Goal: Information Seeking & Learning: Check status

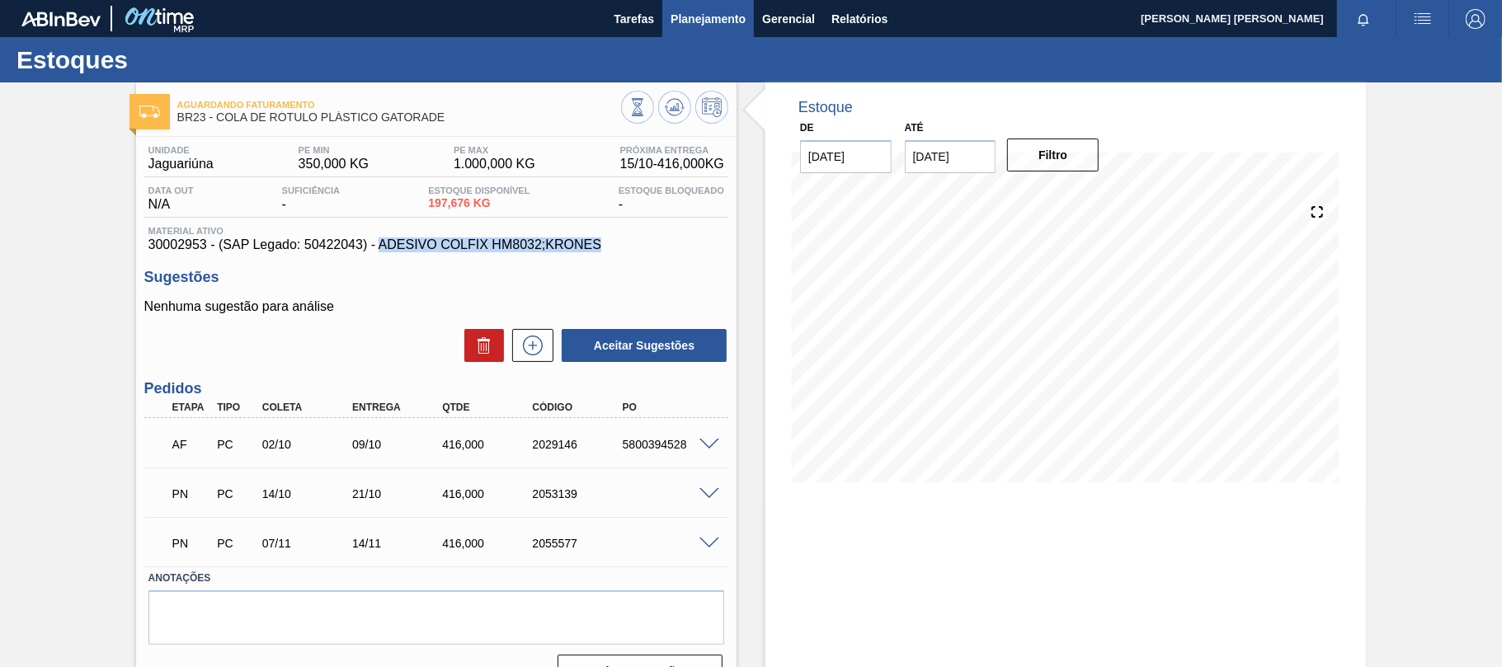
click at [694, 23] on span "Planejamento" at bounding box center [707, 19] width 75 height 20
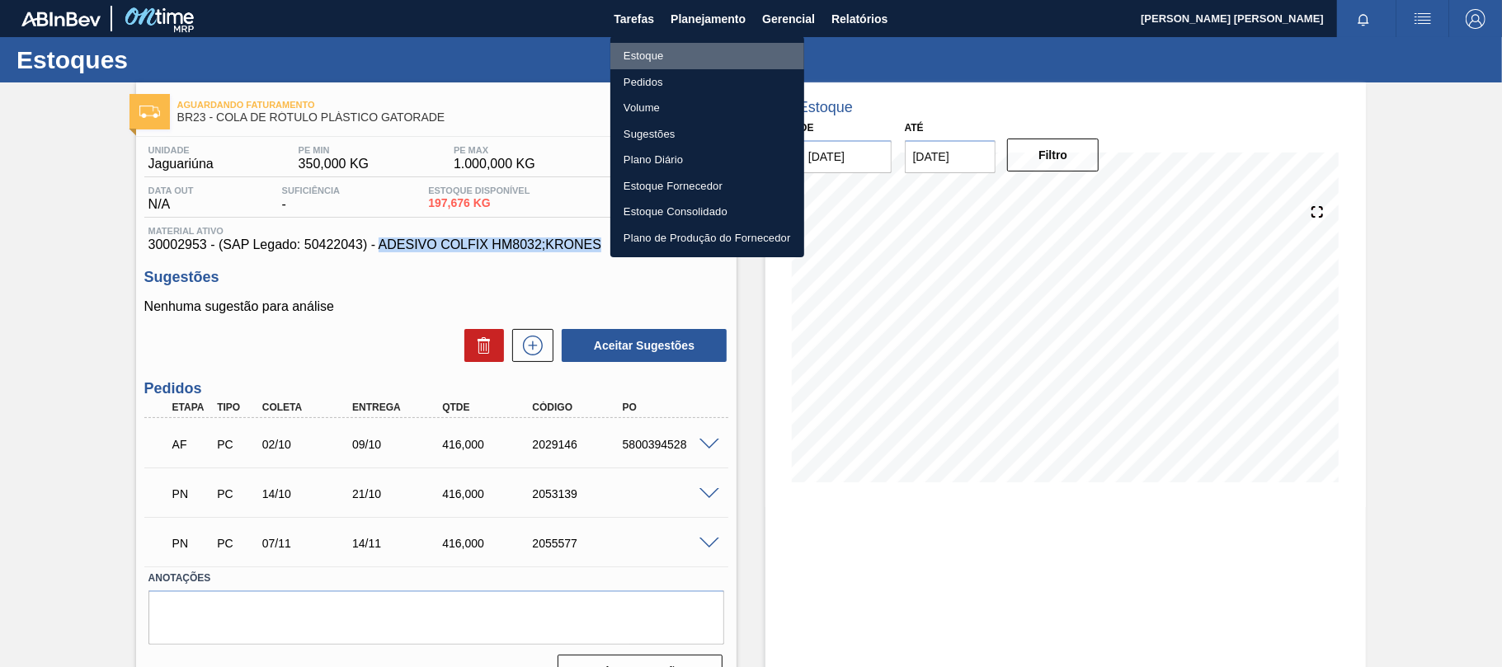
click at [684, 56] on li "Estoque" at bounding box center [707, 56] width 194 height 26
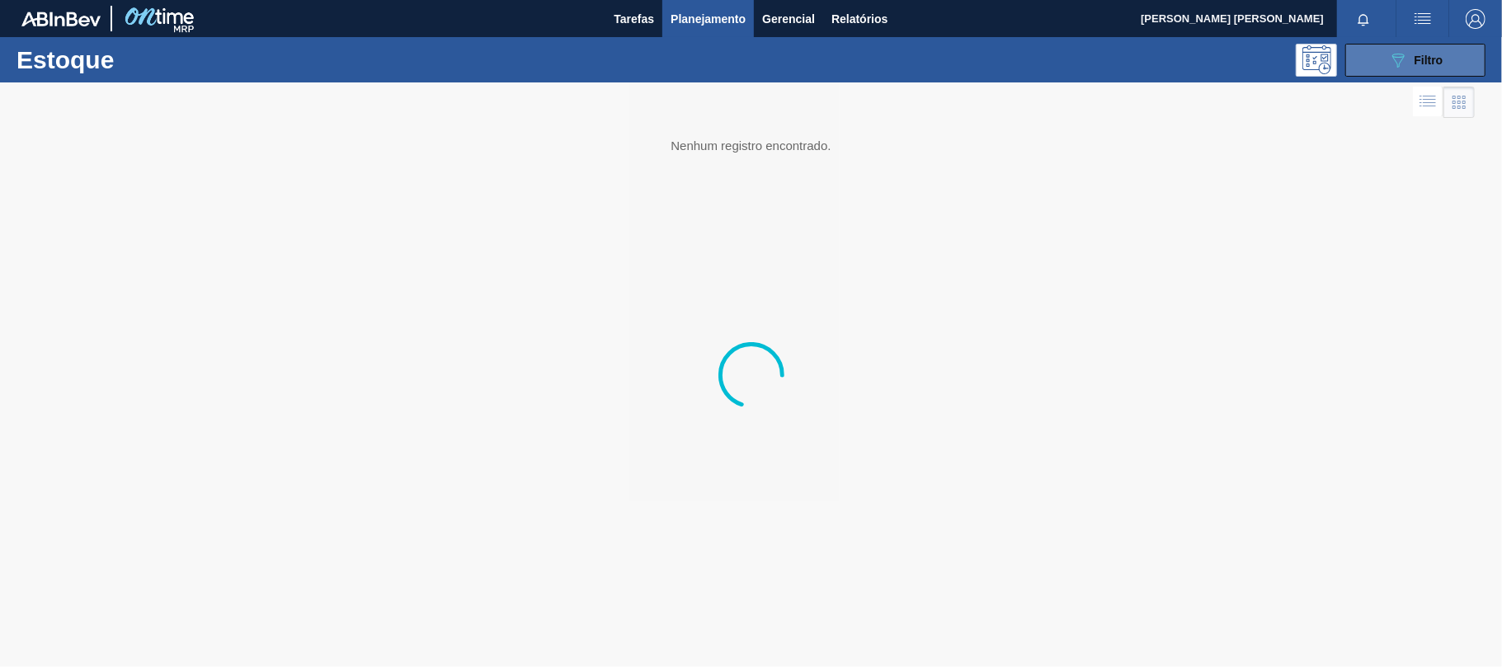
click at [1435, 50] on div "089F7B8B-B2A5-4AFE-B5C0-19BA573D28AC Filtro" at bounding box center [1415, 60] width 55 height 20
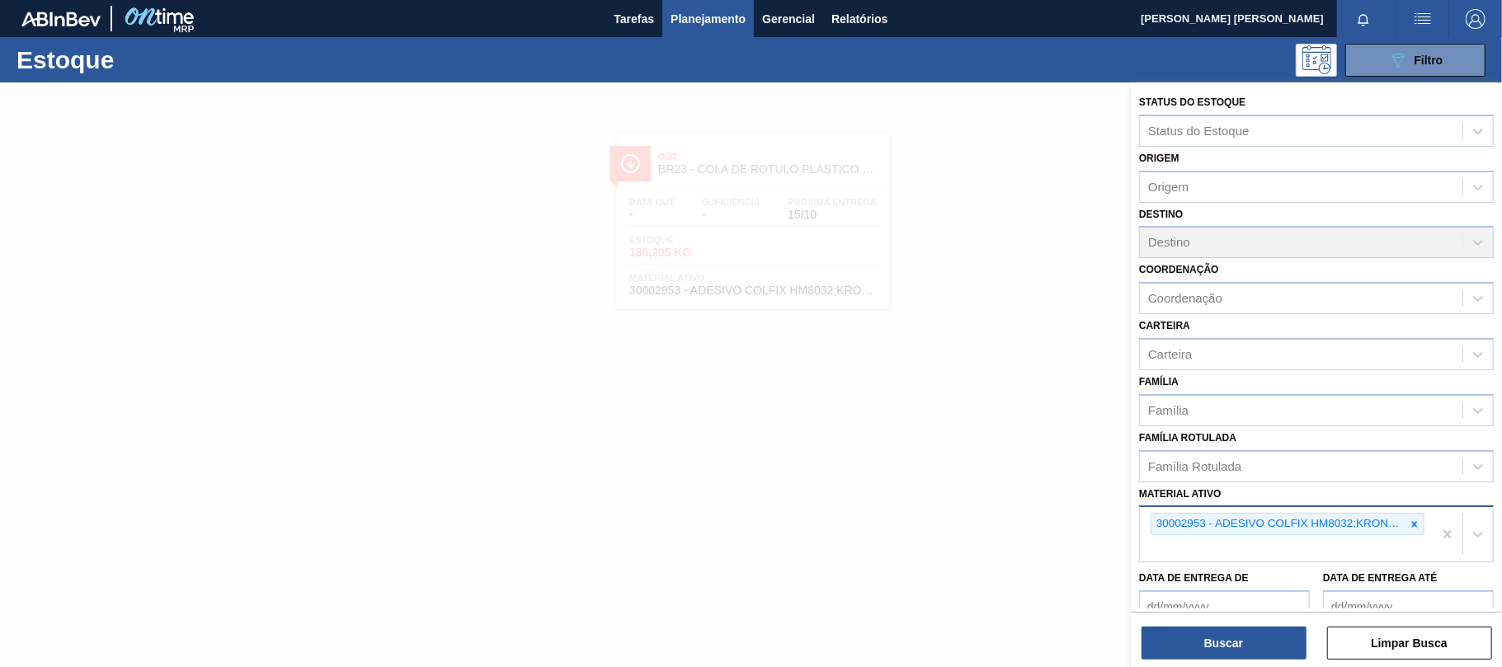
click at [1413, 521] on icon at bounding box center [1414, 525] width 12 height 12
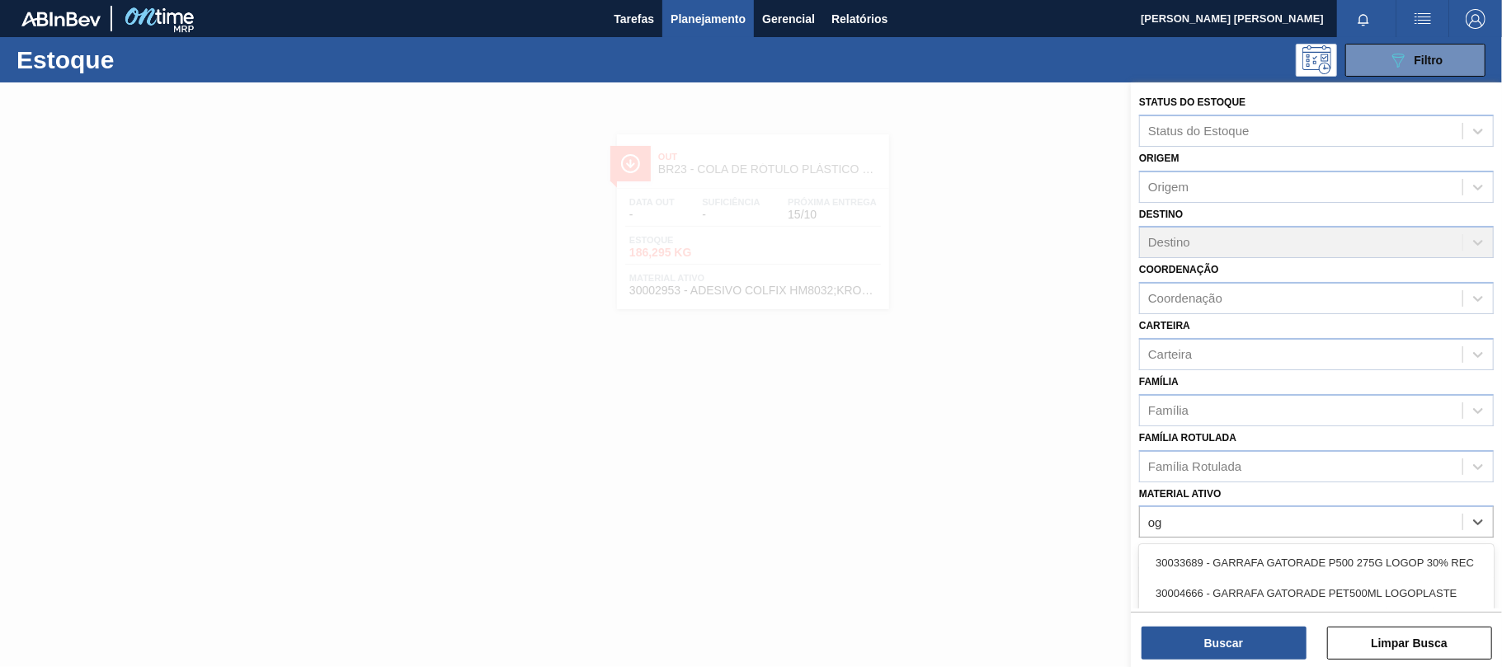
type ativo "o"
type ativo "logo"
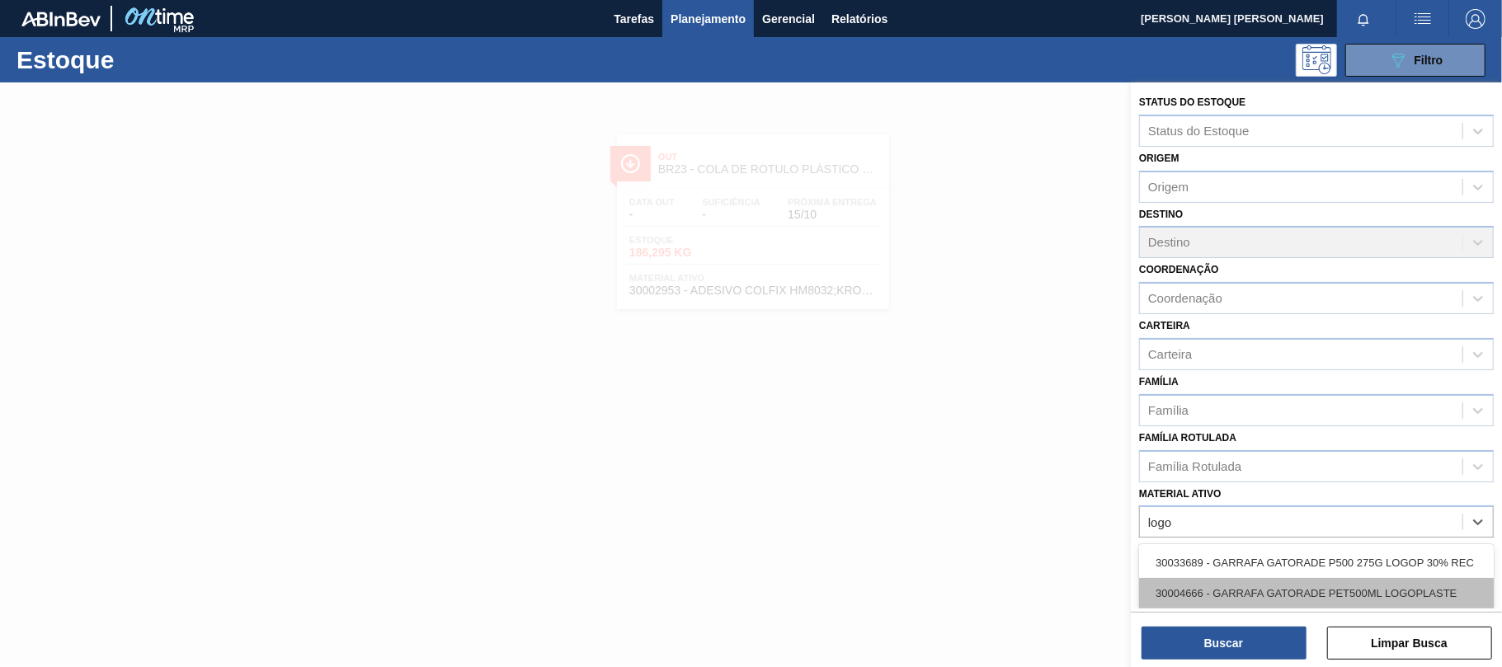
click at [1413, 582] on div "30004666 - GARRAFA GATORADE PET500ML LOGOPLASTE" at bounding box center [1316, 593] width 355 height 31
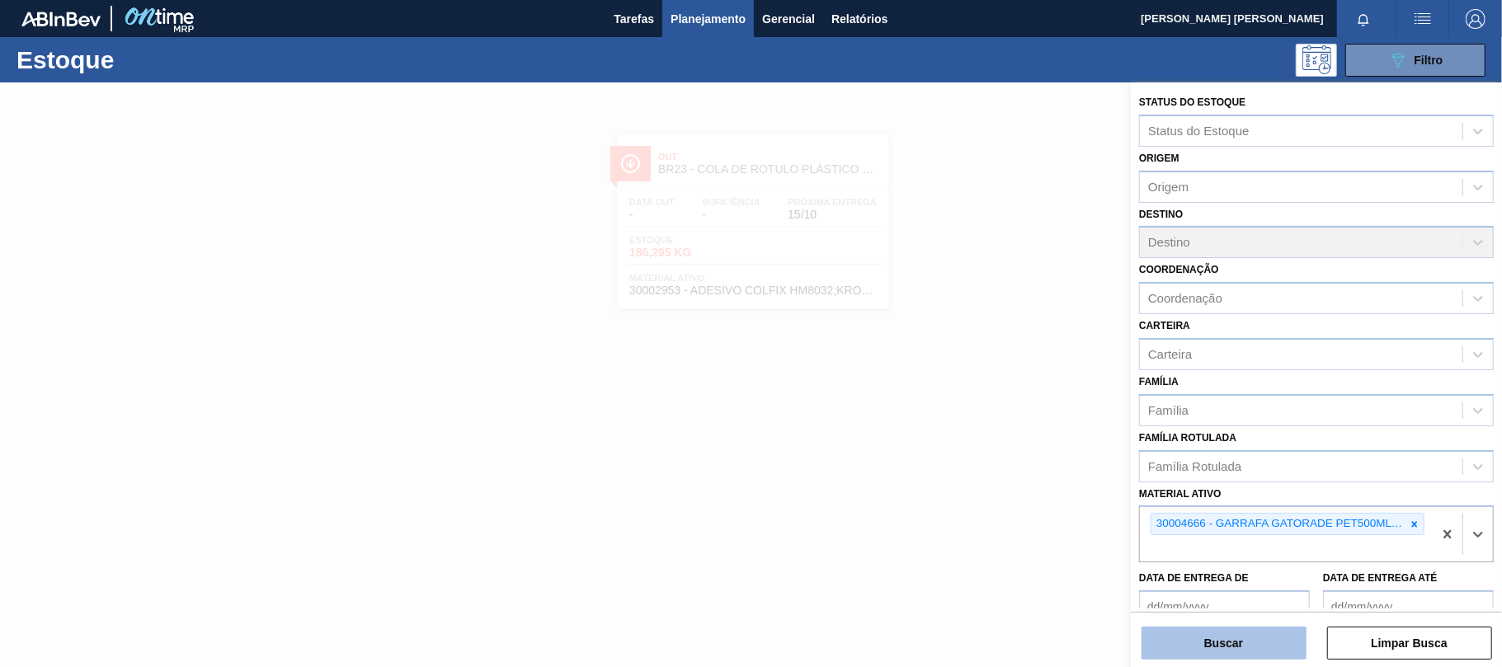
click at [1258, 634] on button "Buscar" at bounding box center [1223, 643] width 165 height 33
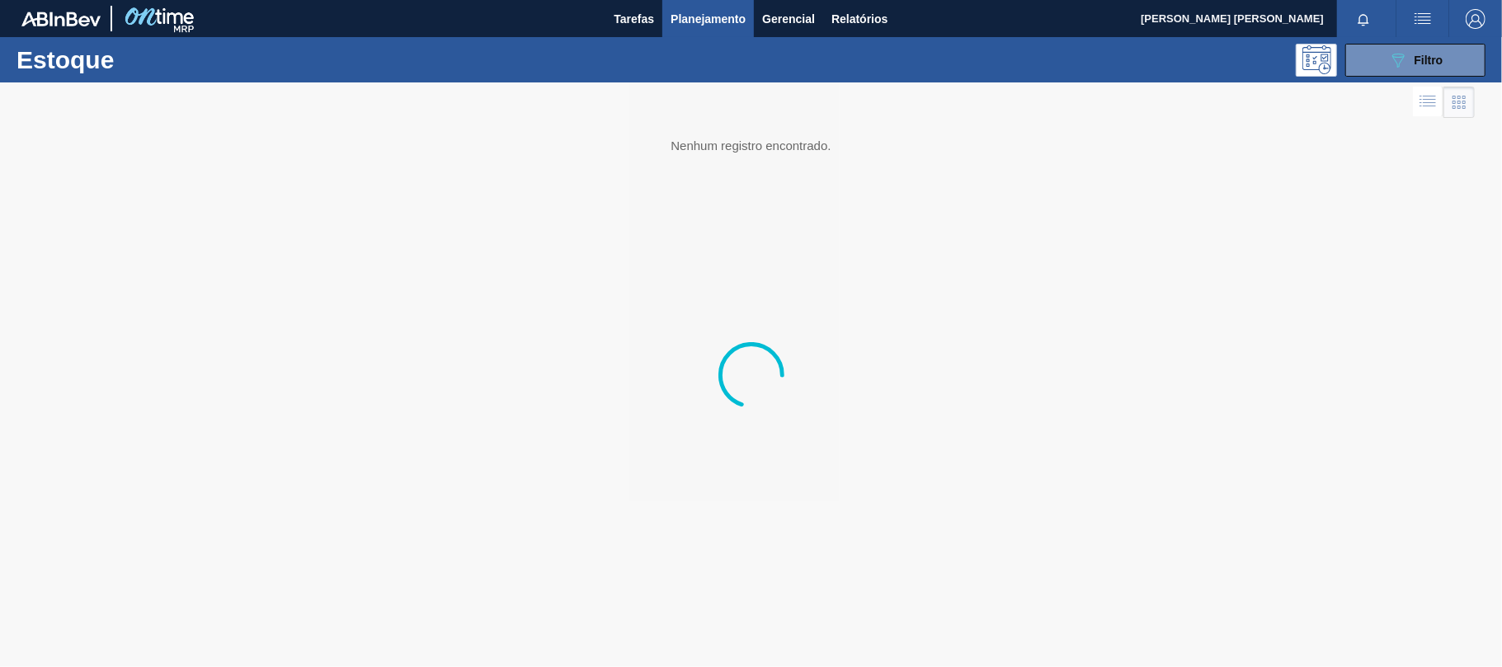
click at [1053, 419] on div at bounding box center [751, 374] width 1502 height 585
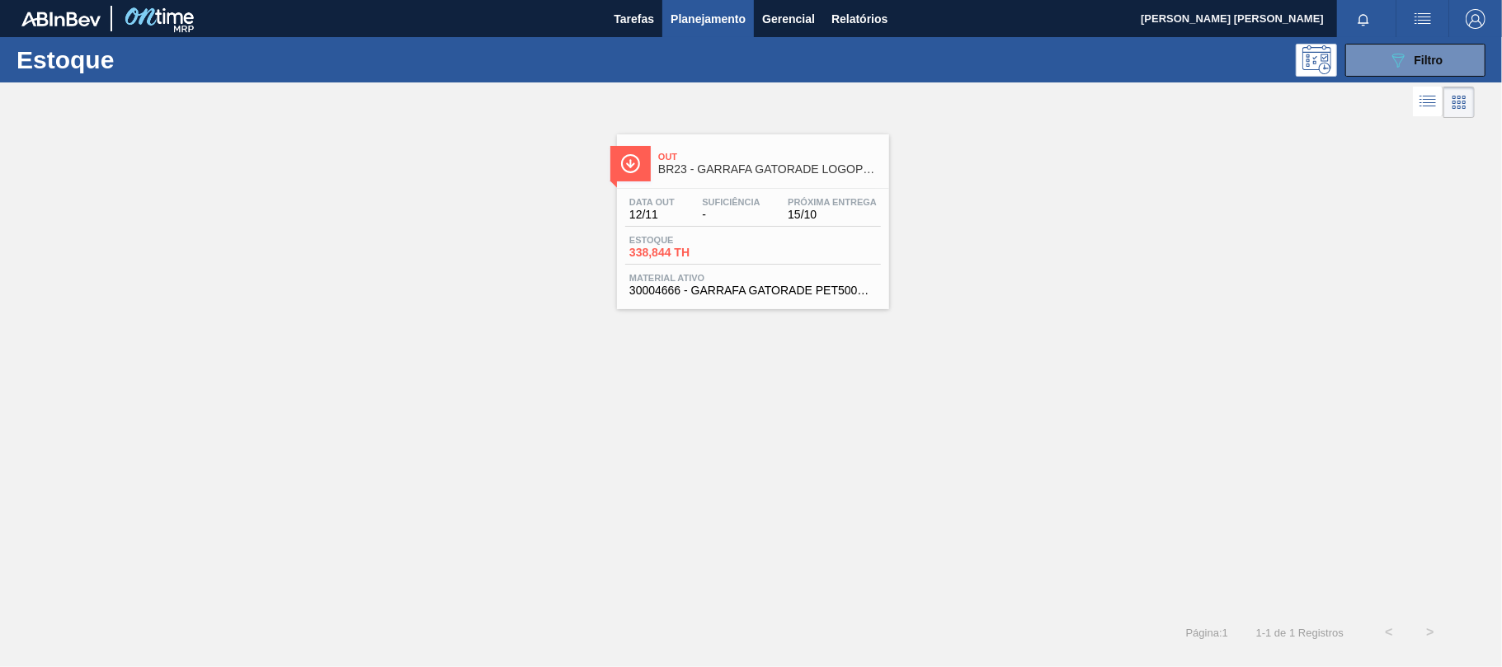
click at [884, 281] on div "Data out 12/11 Suficiência - Próxima Entrega 15/10 Estoque 338,844 TH Material …" at bounding box center [753, 245] width 272 height 112
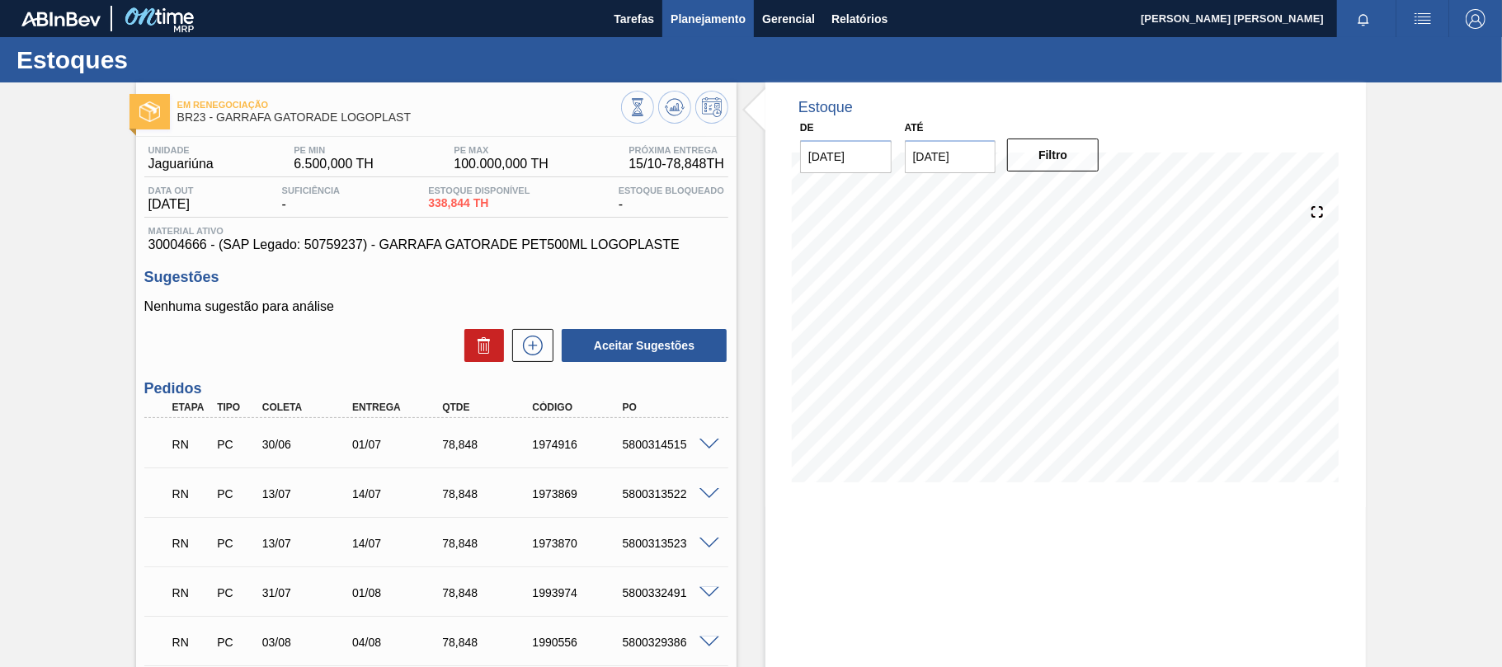
click at [700, 15] on span "Planejamento" at bounding box center [707, 19] width 75 height 20
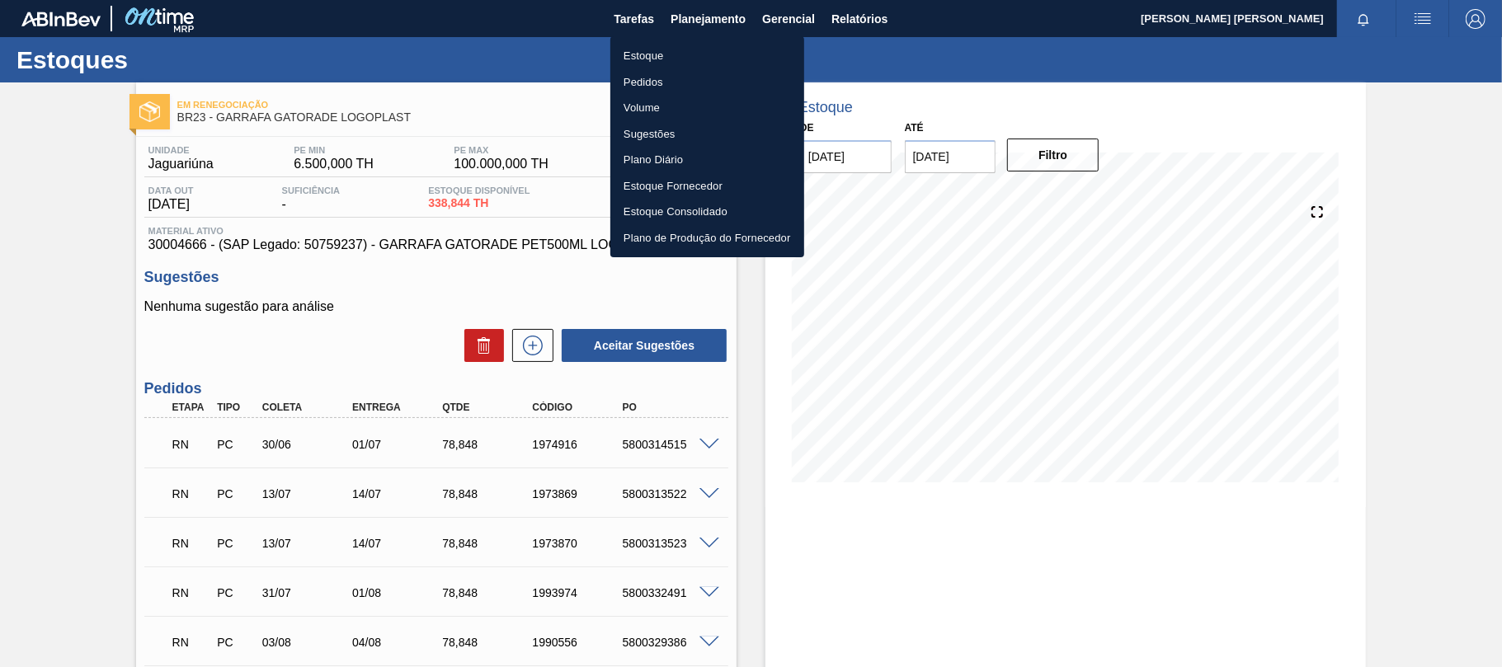
click at [650, 56] on li "Estoque" at bounding box center [707, 56] width 194 height 26
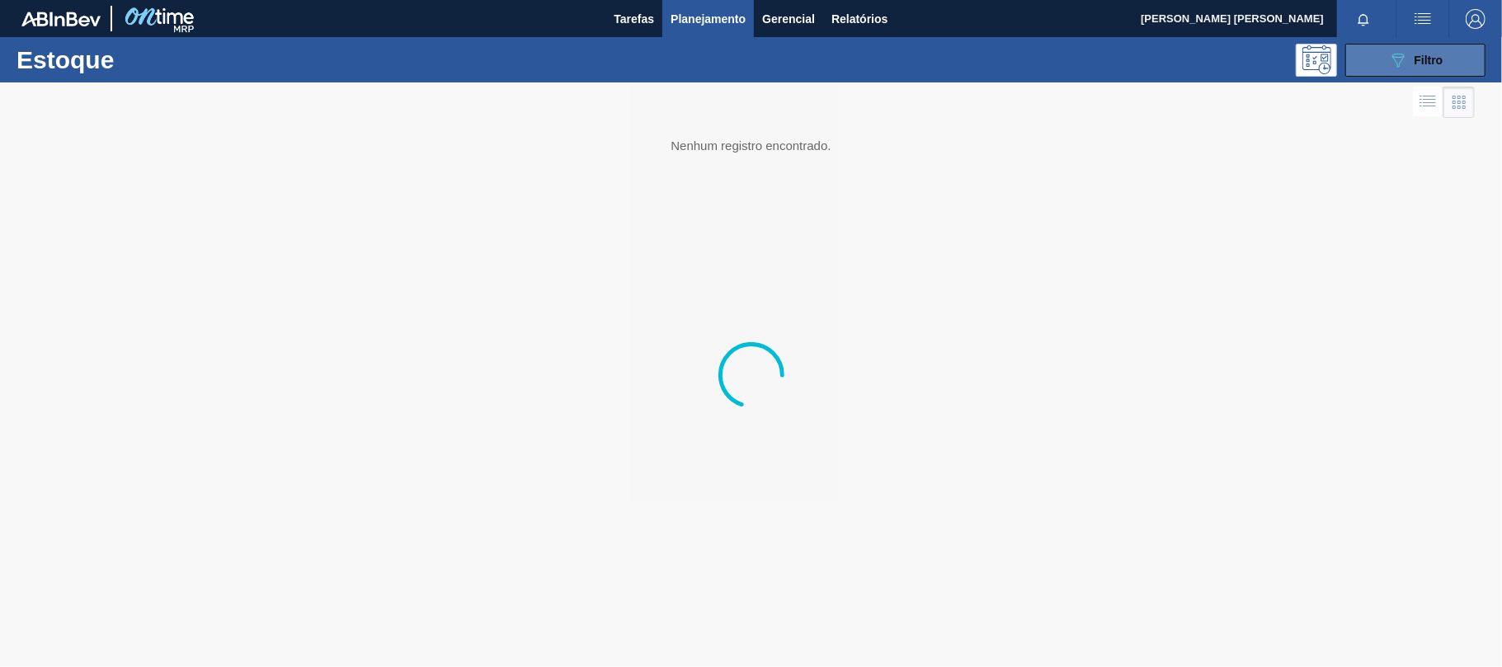
click at [1404, 63] on icon "089F7B8B-B2A5-4AFE-B5C0-19BA573D28AC" at bounding box center [1398, 60] width 20 height 20
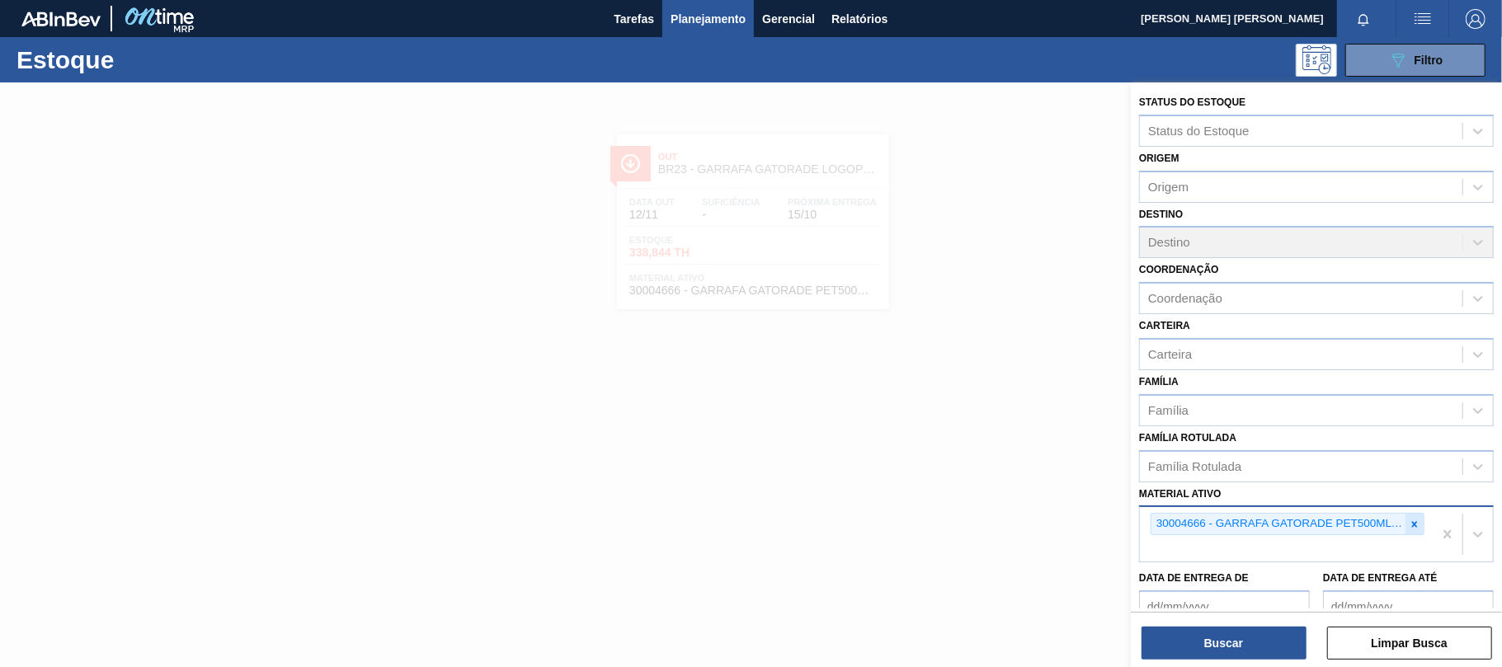
click at [1405, 516] on div at bounding box center [1414, 524] width 18 height 21
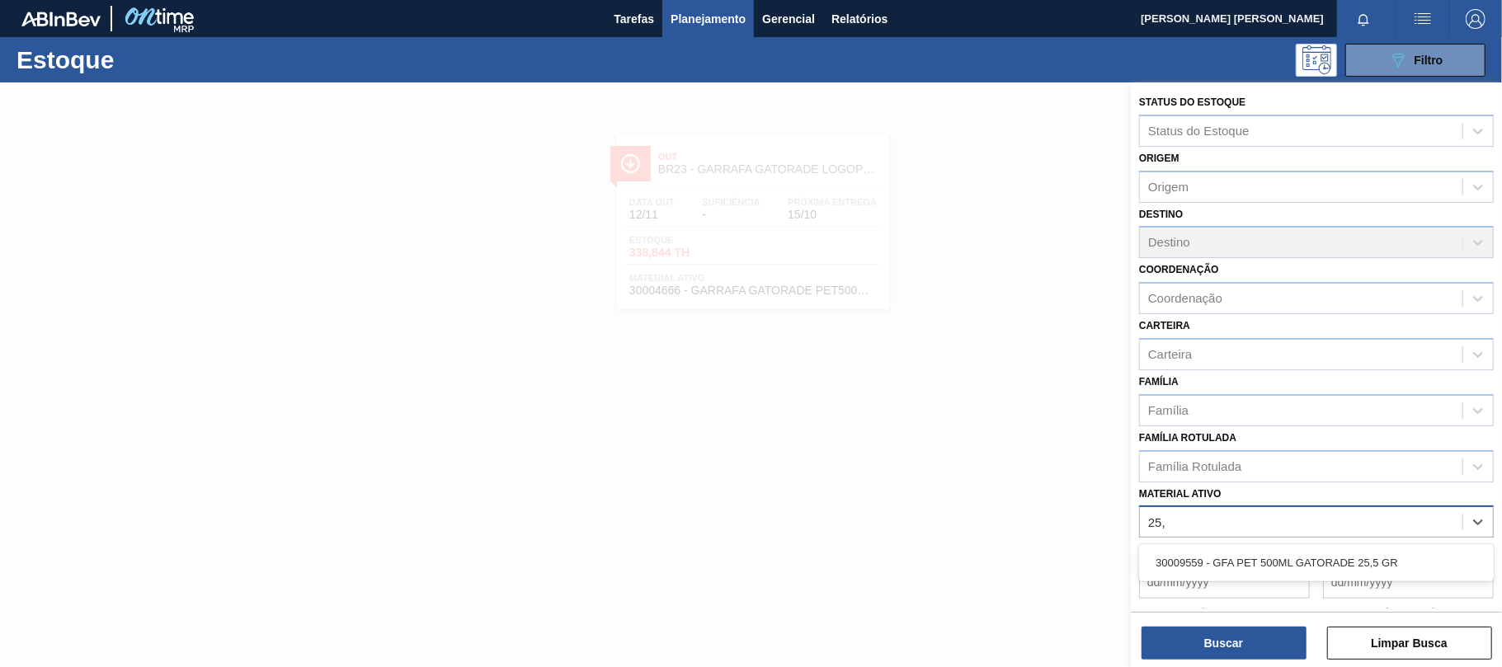
type ativo "25,5"
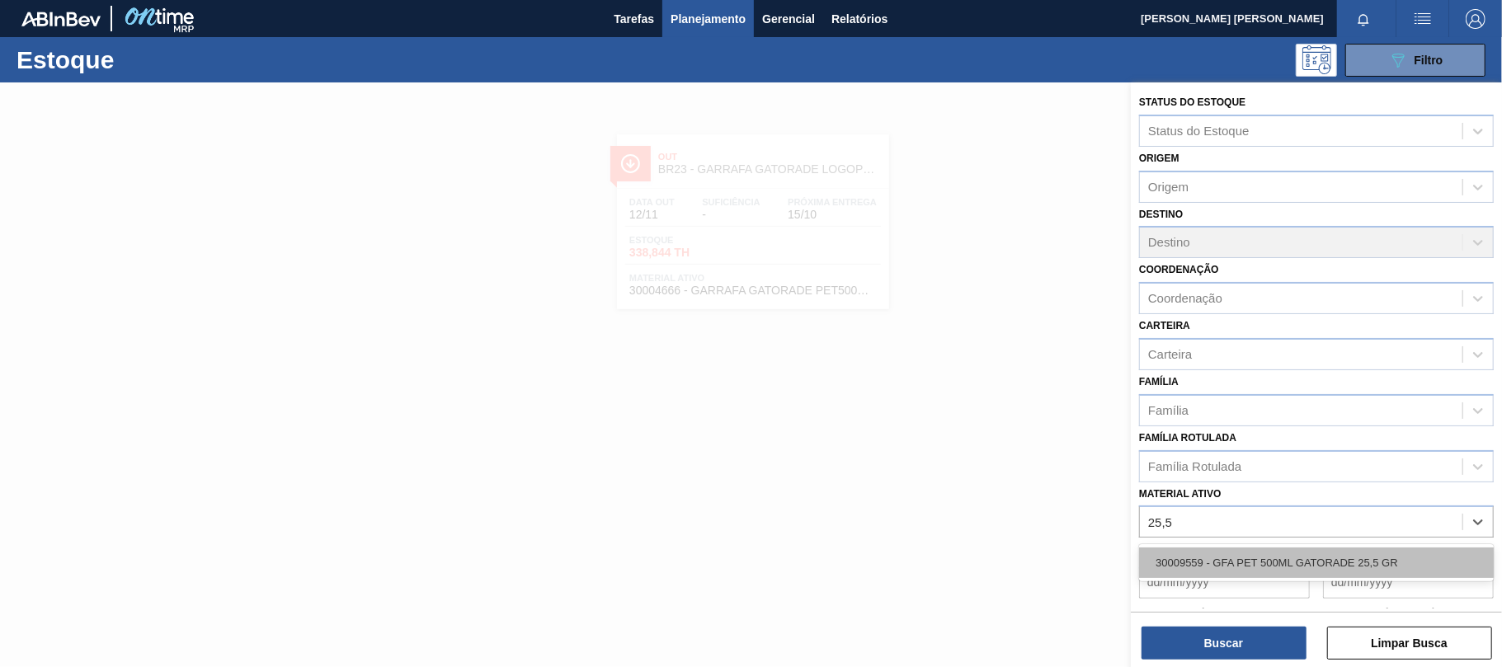
click at [1416, 556] on div "30009559 - GFA PET 500ML GATORADE 25,5 GR" at bounding box center [1316, 563] width 355 height 31
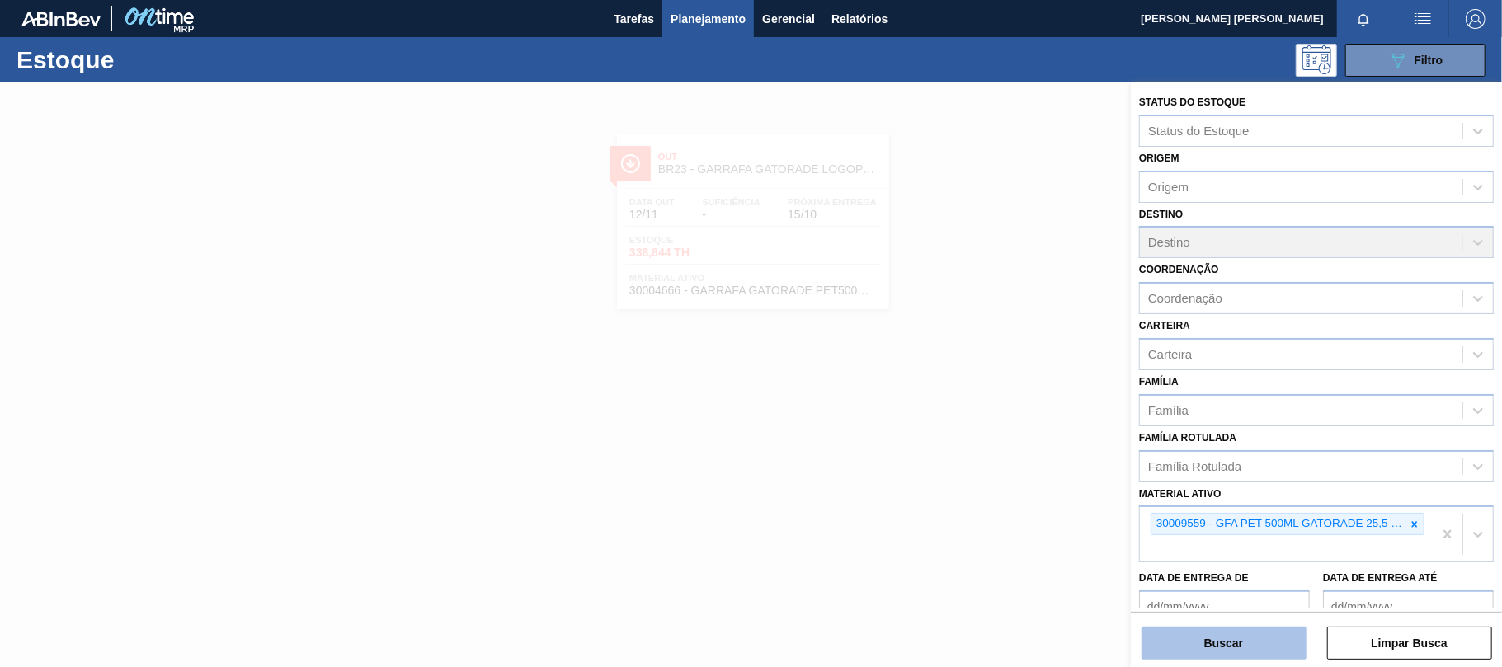
click at [1211, 637] on button "Buscar" at bounding box center [1223, 643] width 165 height 33
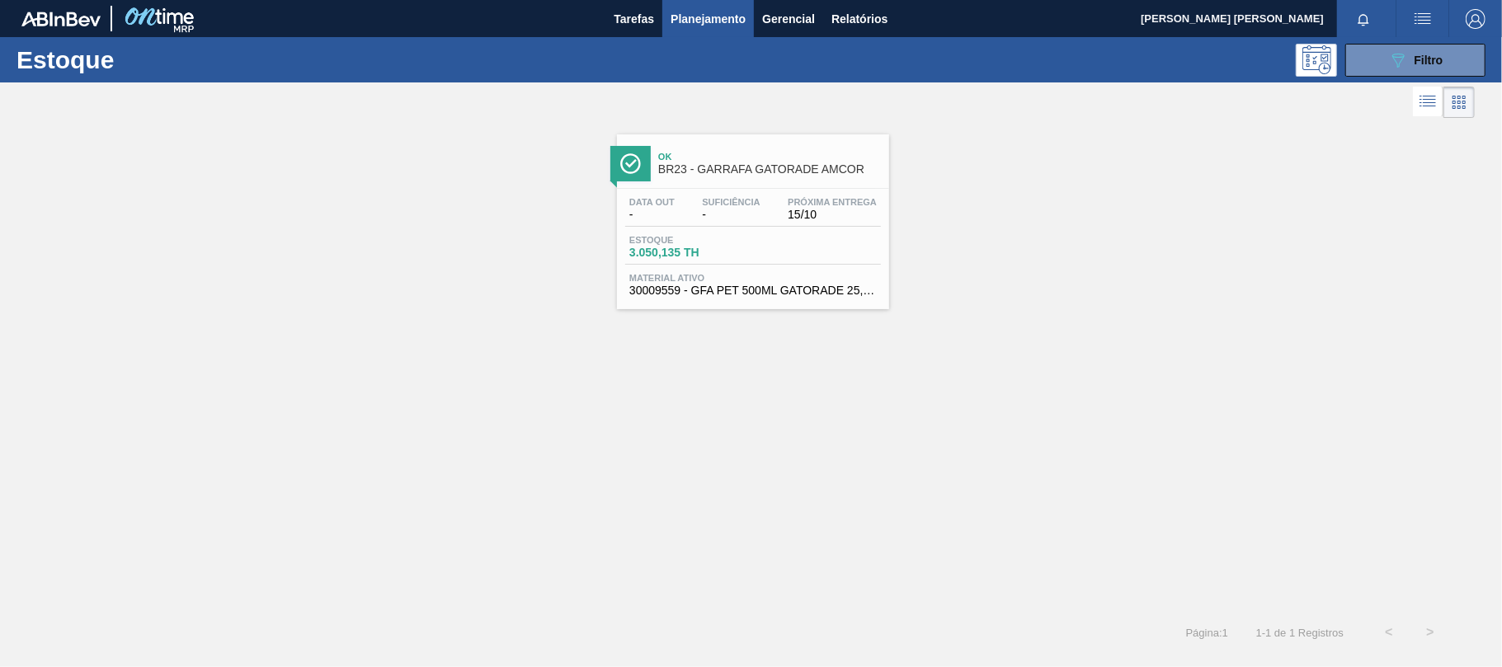
click at [822, 264] on div "Estoque 3.050,135 TH" at bounding box center [753, 250] width 256 height 30
